Goal: Navigation & Orientation: Go to known website

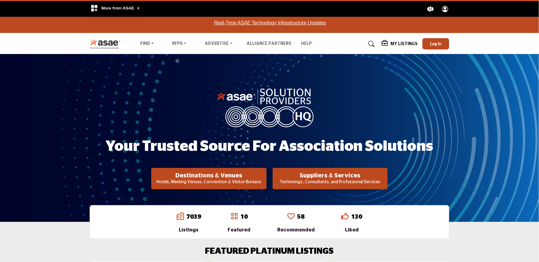
click at [460, 130] on div "Your Trusted Source for Association Solutions Destinations & Venues Hotels, Mee…" at bounding box center [269, 138] width 539 height 168
click at [438, 45] on span "Log In" at bounding box center [435, 43] width 11 height 5
click at [432, 43] on span "Log In" at bounding box center [435, 43] width 11 height 5
